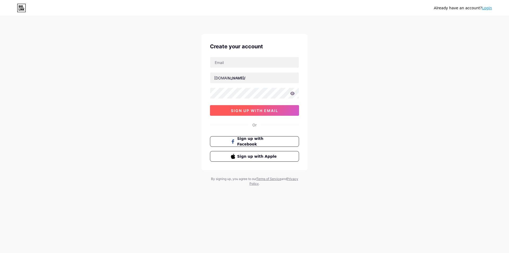
click at [253, 113] on button "sign up with email" at bounding box center [254, 110] width 89 height 11
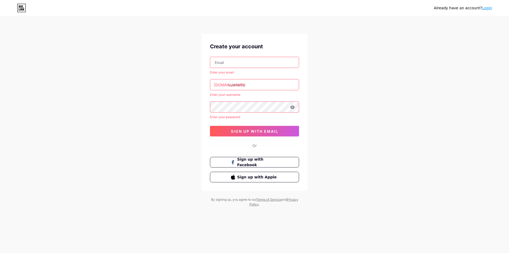
click at [235, 64] on input "text" at bounding box center [254, 62] width 89 height 11
type input "[EMAIL_ADDRESS][DOMAIN_NAME]"
click at [248, 84] on input "text" at bounding box center [254, 84] width 89 height 11
click at [247, 84] on input "text" at bounding box center [254, 84] width 89 height 11
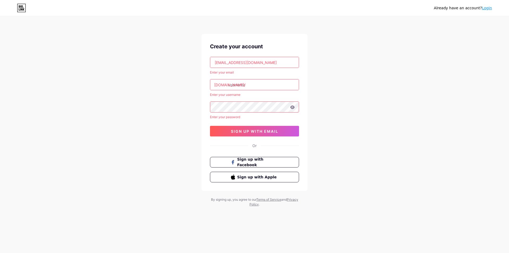
click at [247, 84] on input "text" at bounding box center [254, 84] width 89 height 11
click at [234, 87] on input "text" at bounding box center [254, 84] width 89 height 11
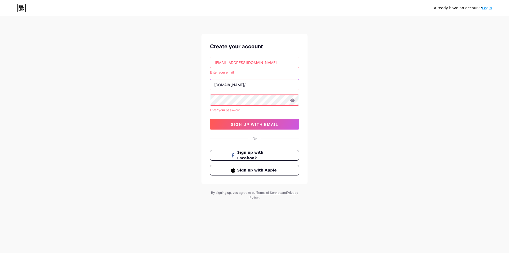
type input "s"
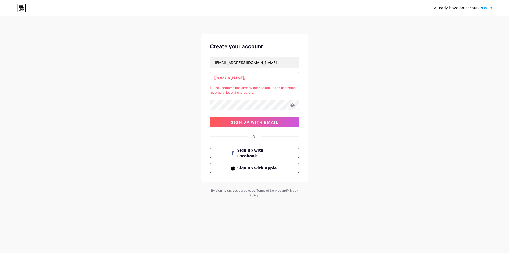
click at [246, 78] on input "s" at bounding box center [254, 77] width 89 height 11
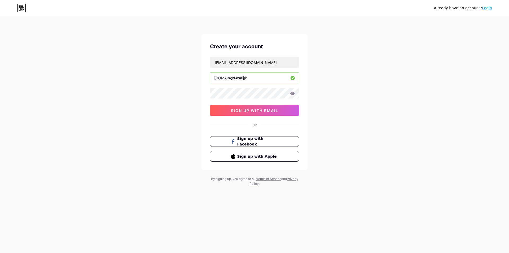
type input "somiasalah"
click at [291, 95] on icon at bounding box center [292, 92] width 5 height 3
click at [249, 109] on span "sign up with email" at bounding box center [254, 110] width 47 height 5
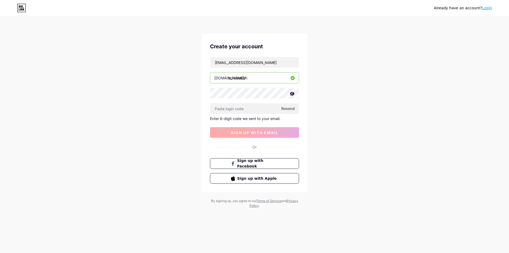
click at [247, 109] on input "text" at bounding box center [254, 108] width 89 height 11
type input "516896"
click at [283, 131] on button "sign up with email" at bounding box center [254, 132] width 89 height 11
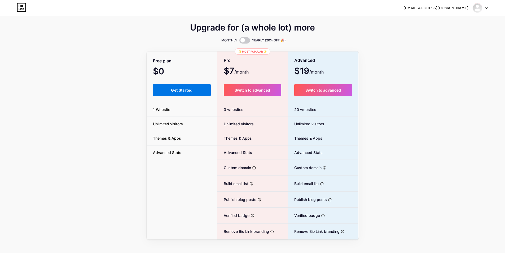
click at [177, 92] on button "Get Started" at bounding box center [182, 90] width 58 height 12
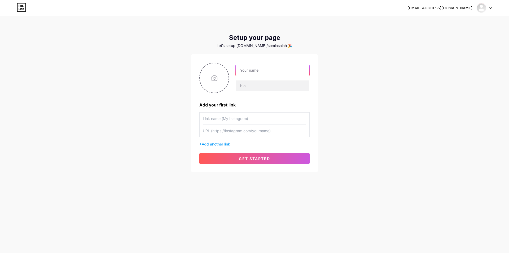
click at [254, 73] on input "text" at bounding box center [273, 70] width 74 height 11
type input "[EMAIL_ADDRESS][DOMAIN_NAME]"
click at [261, 87] on input "text" at bounding box center [273, 85] width 74 height 11
click at [244, 156] on span "get started" at bounding box center [254, 158] width 31 height 5
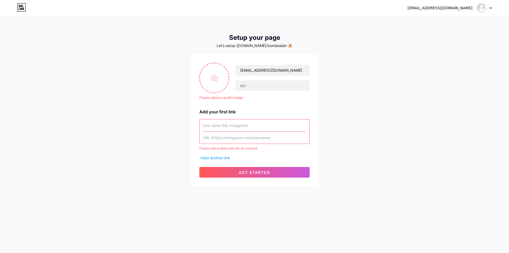
click at [225, 124] on input "text" at bounding box center [254, 125] width 103 height 12
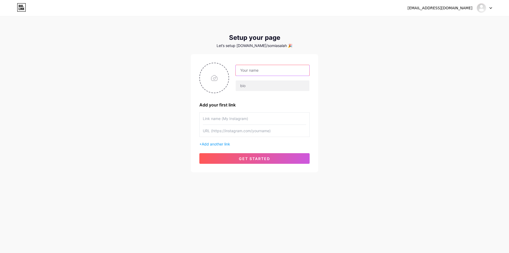
click at [259, 73] on input "text" at bounding box center [273, 70] width 74 height 11
type input "[EMAIL_ADDRESS][DOMAIN_NAME]"
click at [262, 85] on input "text" at bounding box center [273, 85] width 74 height 11
type input "1233"
click at [268, 108] on div "[EMAIL_ADDRESS][DOMAIN_NAME] 1233 Add your first link + Add another link get st…" at bounding box center [254, 113] width 110 height 101
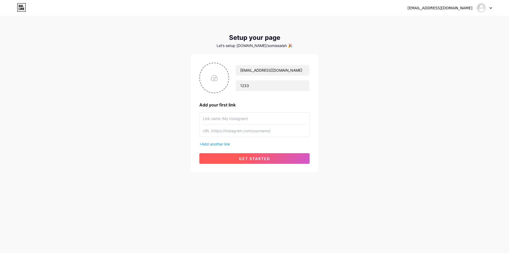
click at [248, 159] on span "get started" at bounding box center [254, 158] width 31 height 5
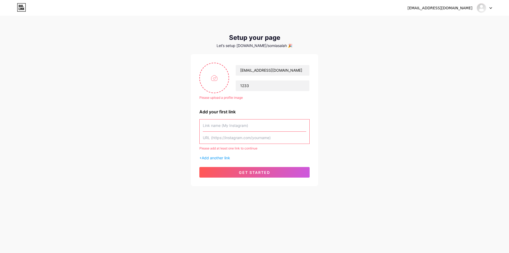
click at [230, 129] on input "text" at bounding box center [254, 125] width 103 height 12
click at [233, 126] on input "text" at bounding box center [254, 125] width 103 height 12
click at [268, 130] on input "text" at bounding box center [254, 125] width 103 height 12
click at [269, 131] on input "text" at bounding box center [254, 125] width 103 height 12
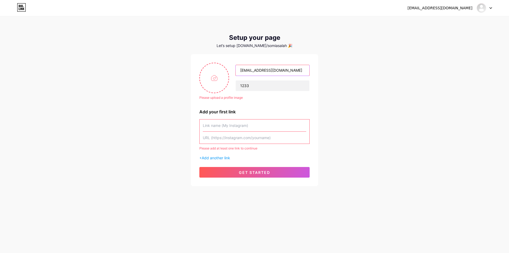
click at [285, 73] on input "[EMAIL_ADDRESS][DOMAIN_NAME]" at bounding box center [273, 70] width 74 height 11
click at [257, 129] on input "text" at bounding box center [254, 125] width 103 height 12
paste input "[EMAIL_ADDRESS][DOMAIN_NAME]"
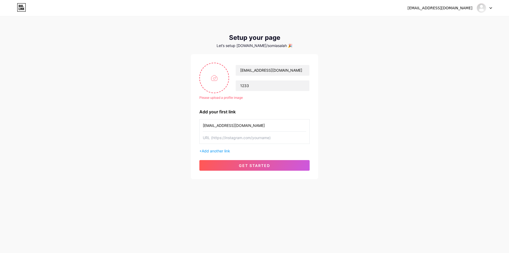
type input "[EMAIL_ADDRESS][DOMAIN_NAME]"
click at [254, 138] on input "text" at bounding box center [254, 137] width 103 height 12
paste input "[EMAIL_ADDRESS][DOMAIN_NAME]"
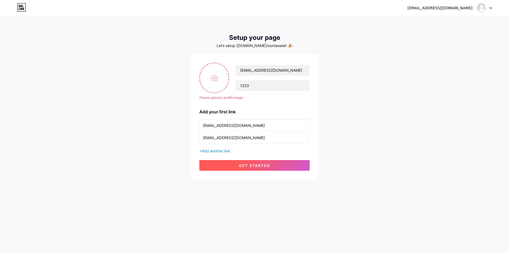
type input "[EMAIL_ADDRESS][DOMAIN_NAME]"
click at [256, 164] on span "get started" at bounding box center [254, 165] width 31 height 5
click at [275, 165] on button "get started" at bounding box center [254, 165] width 110 height 11
click at [269, 163] on span "get started" at bounding box center [254, 165] width 31 height 5
click at [214, 82] on input "file" at bounding box center [214, 77] width 29 height 29
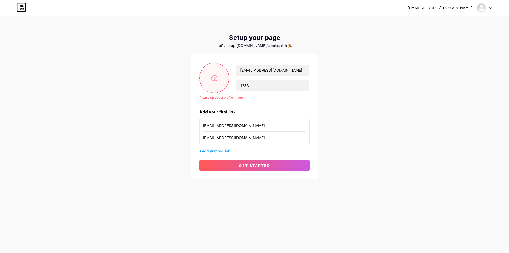
type input "C:\fakepath\3 (5).png"
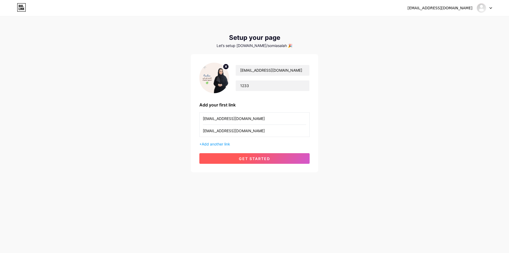
click at [264, 160] on span "get started" at bounding box center [254, 158] width 31 height 5
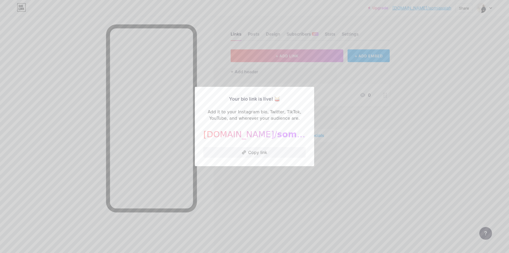
click at [397, 140] on div at bounding box center [254, 126] width 509 height 253
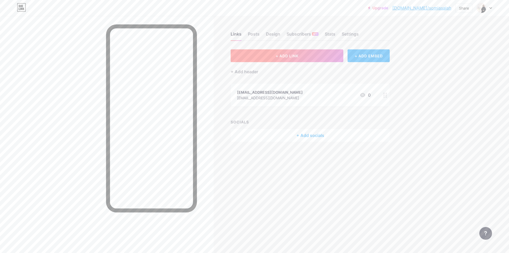
click at [287, 57] on span "+ ADD LINK" at bounding box center [287, 56] width 23 height 5
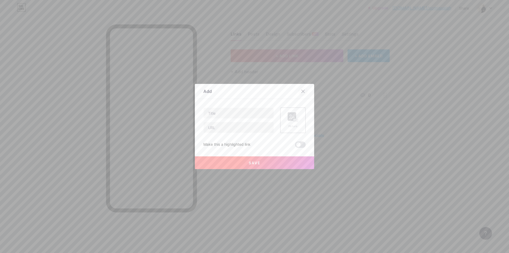
click at [301, 92] on icon at bounding box center [303, 91] width 4 height 4
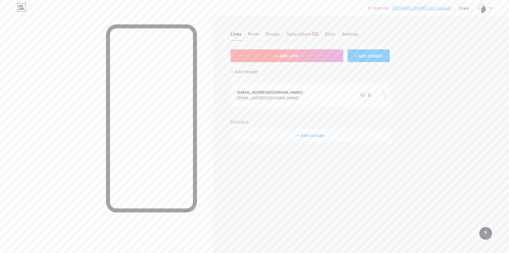
click at [321, 56] on button "+ ADD LINK" at bounding box center [287, 55] width 113 height 13
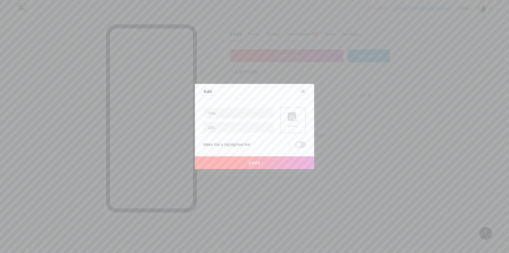
click at [305, 90] on div at bounding box center [303, 91] width 10 height 10
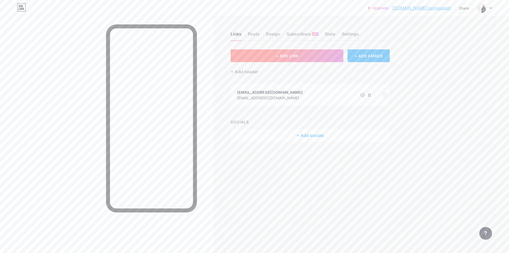
click at [293, 58] on button "+ ADD LINK" at bounding box center [287, 55] width 113 height 13
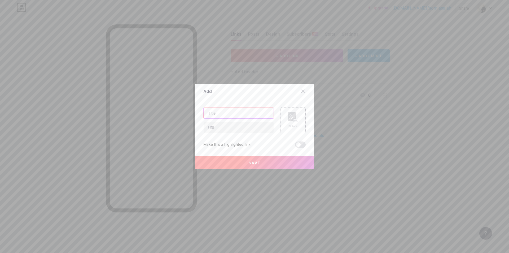
click at [229, 115] on input "text" at bounding box center [239, 113] width 70 height 11
type input "a"
paste input "شراء اثاث"
type input "شراء اثاث"
click at [229, 130] on input "text" at bounding box center [239, 127] width 70 height 11
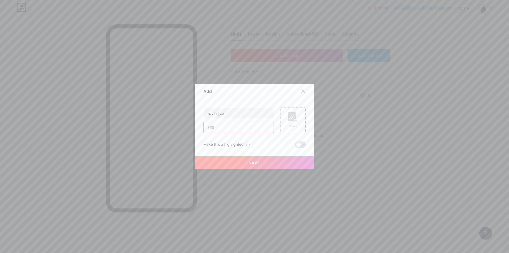
click at [233, 130] on input "text" at bounding box center [239, 127] width 70 height 11
paste input "[URL][DOMAIN_NAME]"
type input "[URL][DOMAIN_NAME]"
click at [218, 163] on button "Save" at bounding box center [254, 162] width 119 height 13
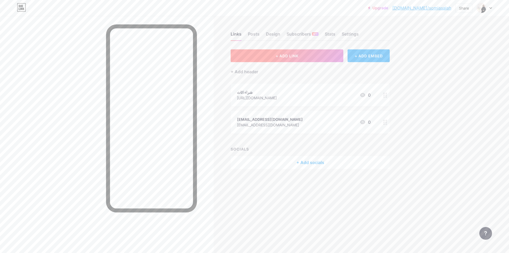
click at [287, 57] on span "+ ADD LINK" at bounding box center [287, 56] width 23 height 5
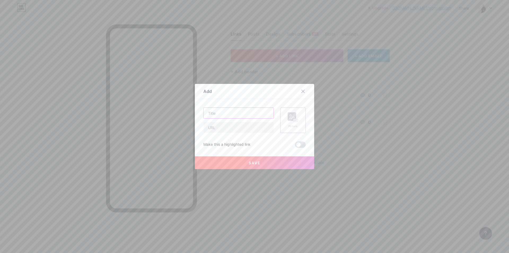
click at [246, 111] on input "text" at bounding box center [239, 113] width 70 height 11
paste input "شراء اثاث مستعمل"
type input "شراء اثاث مستعمل"
click at [228, 126] on input "text" at bounding box center [239, 127] width 70 height 11
paste input "[URL][DOMAIN_NAME]"
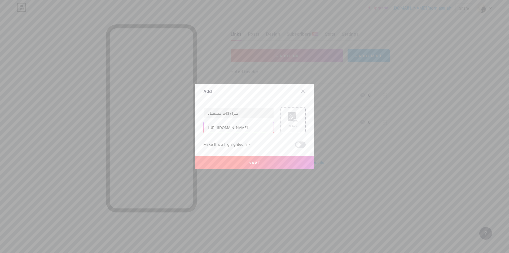
type input "[URL][DOMAIN_NAME]"
click at [344, 133] on div at bounding box center [254, 126] width 509 height 253
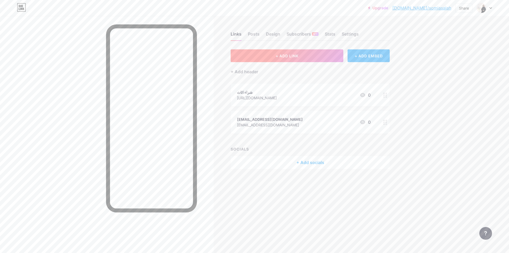
click at [302, 51] on button "+ ADD LINK" at bounding box center [287, 55] width 113 height 13
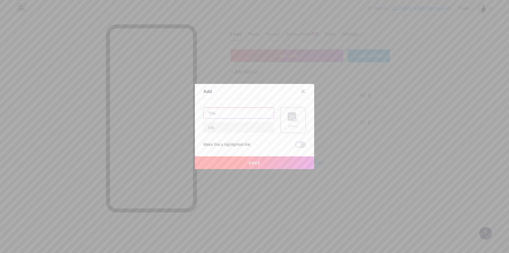
click at [242, 112] on input "text" at bounding box center [239, 113] width 70 height 11
paste input "شراء اثاث مستعمل"
type input "شراء اثاث مستعمل"
click at [230, 127] on input "text" at bounding box center [239, 127] width 70 height 11
paste input "[URL][DOMAIN_NAME]"
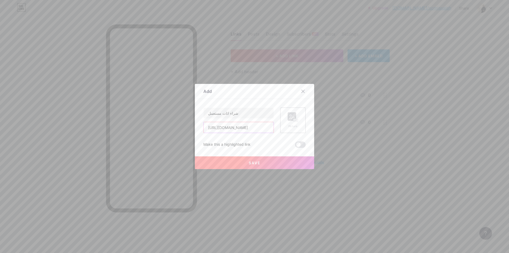
type input "[URL][DOMAIN_NAME]"
click at [210, 159] on button "Save" at bounding box center [254, 162] width 119 height 13
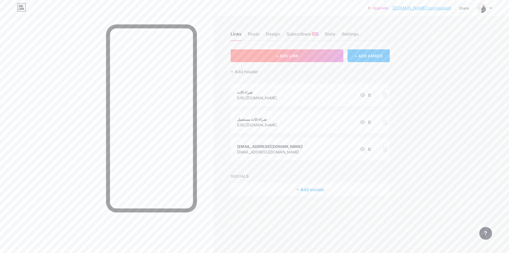
click at [305, 54] on button "+ ADD LINK" at bounding box center [287, 55] width 113 height 13
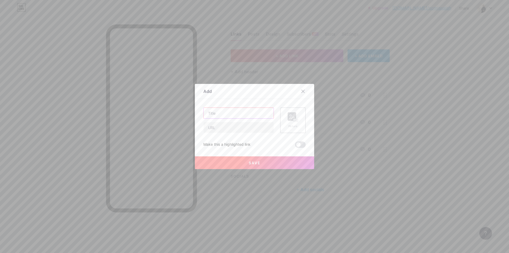
click at [217, 116] on input "text" at bounding box center [239, 113] width 70 height 11
paste input "[URL][DOMAIN_NAME]"
type input "[URL][DOMAIN_NAME]"
click at [240, 117] on input "[URL][DOMAIN_NAME]" at bounding box center [239, 113] width 70 height 11
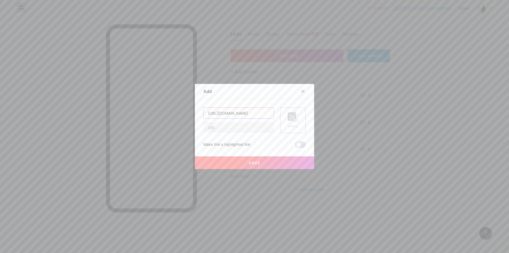
click at [241, 116] on input "[URL][DOMAIN_NAME]" at bounding box center [239, 113] width 70 height 11
click at [242, 114] on input "[URL][DOMAIN_NAME]" at bounding box center [239, 113] width 70 height 11
paste input "شراء اثاث مستعمل بالرياض"
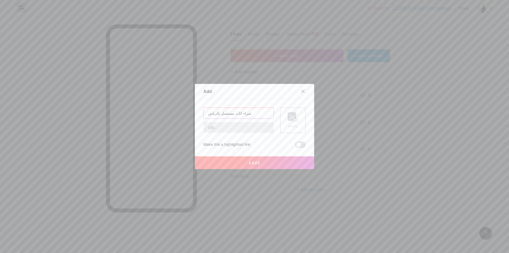
type input "شراء اثاث مستعمل بالرياض"
click at [229, 131] on input "text" at bounding box center [239, 127] width 70 height 11
paste input "[URL][DOMAIN_NAME]"
type input "[URL][DOMAIN_NAME]"
click at [219, 162] on button "Save" at bounding box center [254, 162] width 119 height 13
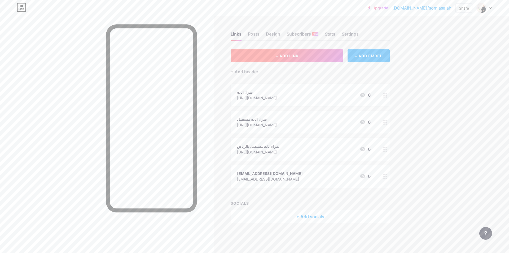
click at [317, 57] on button "+ ADD LINK" at bounding box center [287, 55] width 113 height 13
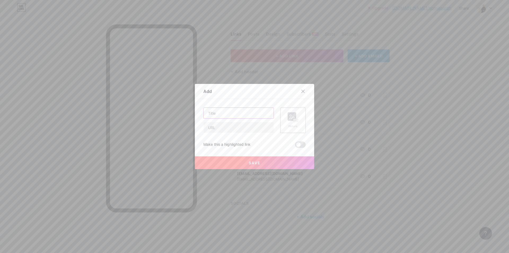
click at [237, 113] on input "text" at bounding box center [239, 113] width 70 height 11
paste input "شراء اثاث مستعمل الرياض"
type input "شراء اثاث مستعمل الرياض"
click at [221, 127] on input "text" at bounding box center [239, 127] width 70 height 11
paste input "[URL][DOMAIN_NAME]"
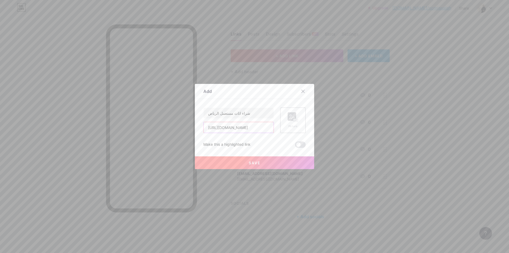
scroll to position [0, 294]
type input "[URL][DOMAIN_NAME]"
click at [226, 162] on button "Save" at bounding box center [254, 162] width 119 height 13
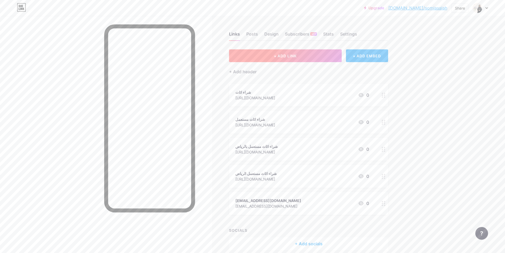
click at [294, 55] on span "+ ADD LINK" at bounding box center [285, 56] width 23 height 5
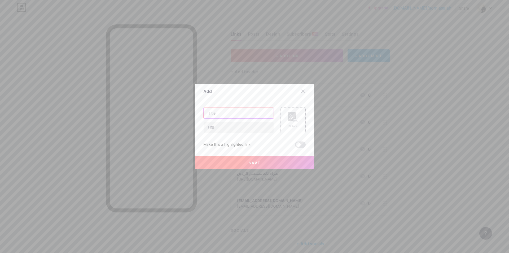
click at [245, 112] on input "text" at bounding box center [239, 113] width 70 height 11
paste input "حقين شراء الاثاث المستعمل بالرياض"
type input "حقين شراء الاثاث المستعمل بالرياض"
click at [234, 131] on input "text" at bounding box center [239, 127] width 70 height 11
paste input "[URL][DOMAIN_NAME]"
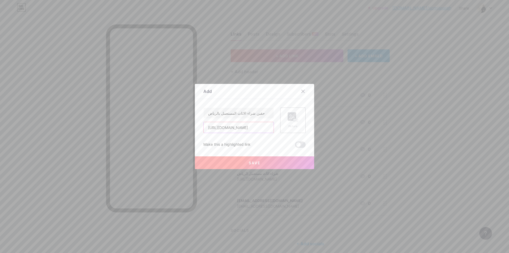
scroll to position [0, 437]
type input "[URL][DOMAIN_NAME]"
click at [254, 159] on button "Save" at bounding box center [254, 162] width 119 height 13
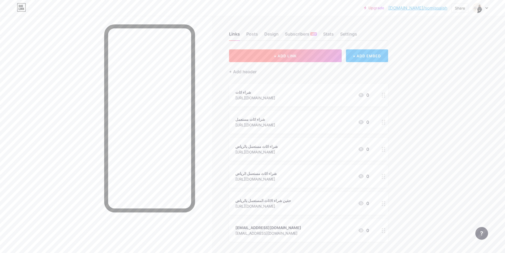
click at [292, 56] on span "+ ADD LINK" at bounding box center [285, 56] width 23 height 5
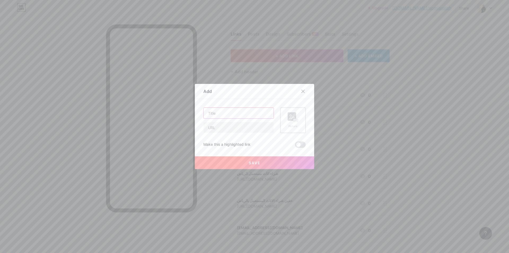
click at [250, 112] on input "text" at bounding box center [239, 113] width 70 height 11
paste input "محلات شراء اثاث مستعمل بالرياض"
type input "محلات شراء اثاث مستعمل بالرياض"
click at [230, 130] on input "text" at bounding box center [239, 127] width 70 height 11
paste input "[URL][DOMAIN_NAME]"
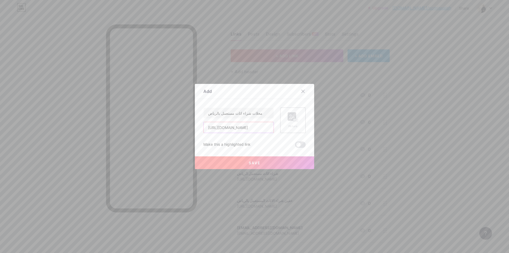
scroll to position [0, 231]
type input "[URL][DOMAIN_NAME]"
click at [234, 157] on button "Save" at bounding box center [254, 162] width 119 height 13
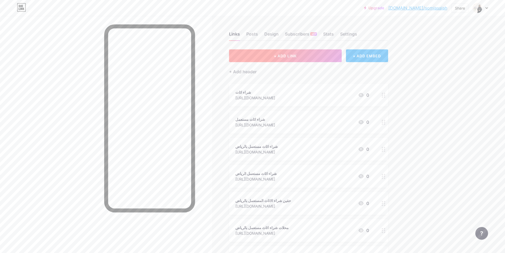
click at [307, 58] on button "+ ADD LINK" at bounding box center [285, 55] width 113 height 13
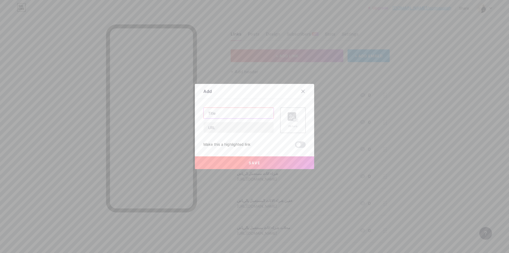
click at [225, 116] on input "text" at bounding box center [239, 113] width 70 height 11
paste input "شراء معدات مطاعم مستعملة بالرياض"
type input "شراء معدات مطاعم مستعملة بالرياض"
click at [236, 125] on input "text" at bounding box center [239, 127] width 70 height 11
paste input "[URL][DOMAIN_NAME]"
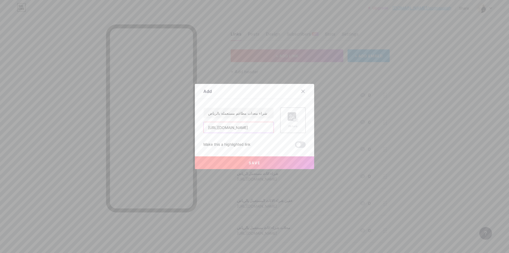
scroll to position [0, 420]
type input "[URL][DOMAIN_NAME]"
click at [237, 162] on button "Save" at bounding box center [254, 162] width 119 height 13
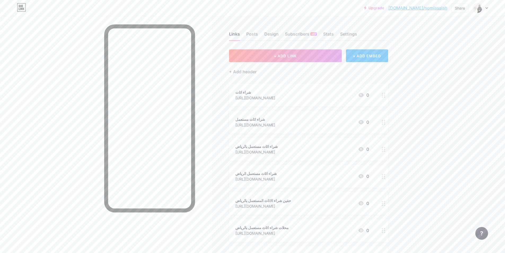
click at [285, 48] on div "Links Posts Design Subscribers NEW Stats Settings + ADD LINK + ADD EMBED + Add …" at bounding box center [205, 186] width 410 height 341
click at [284, 55] on span "+ ADD LINK" at bounding box center [285, 56] width 23 height 5
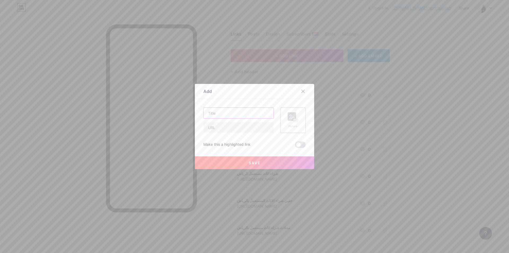
click at [228, 114] on input "text" at bounding box center [239, 113] width 70 height 11
paste input "شراء مكيفات مستعملة بالرياض"
type input "شراء مكيفات مستعملة بالرياض"
click at [239, 130] on input "text" at bounding box center [239, 127] width 70 height 11
paste input "[URL][DOMAIN_NAME]"
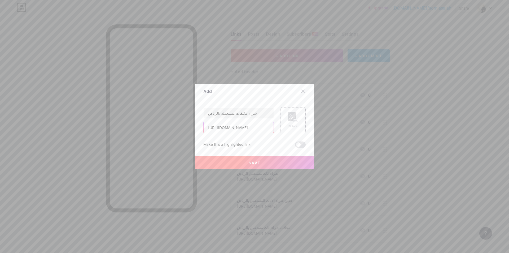
scroll to position [0, 356]
type input "[URL][DOMAIN_NAME]"
click at [238, 164] on button "Save" at bounding box center [254, 162] width 119 height 13
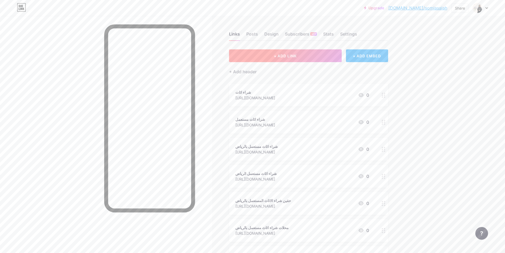
click at [272, 58] on button "+ ADD LINK" at bounding box center [285, 55] width 113 height 13
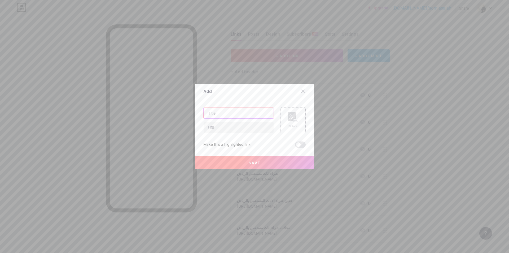
click at [232, 109] on input "text" at bounding box center [239, 113] width 70 height 11
paste input "شراء اجهزة كهربائية مستعملة بالرياض"
type input "شراء اجهزة كهربائية مستعملة بالرياض"
click at [225, 126] on input "text" at bounding box center [239, 127] width 70 height 11
paste input "[URL][DOMAIN_NAME]"
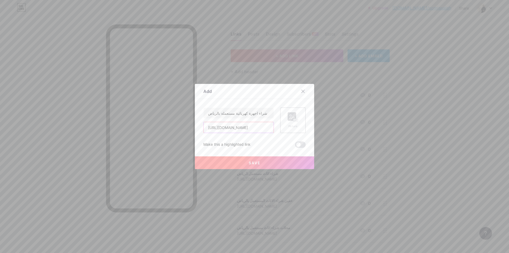
scroll to position [0, 356]
type input "[URL][DOMAIN_NAME]"
click at [232, 162] on button "Save" at bounding box center [254, 162] width 119 height 13
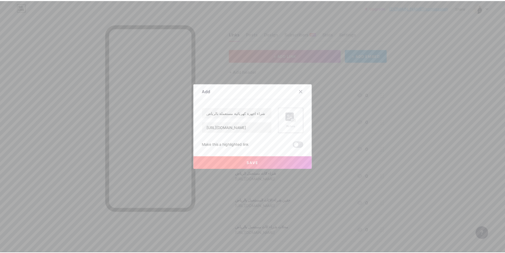
scroll to position [0, 0]
